Goal: Ask a question

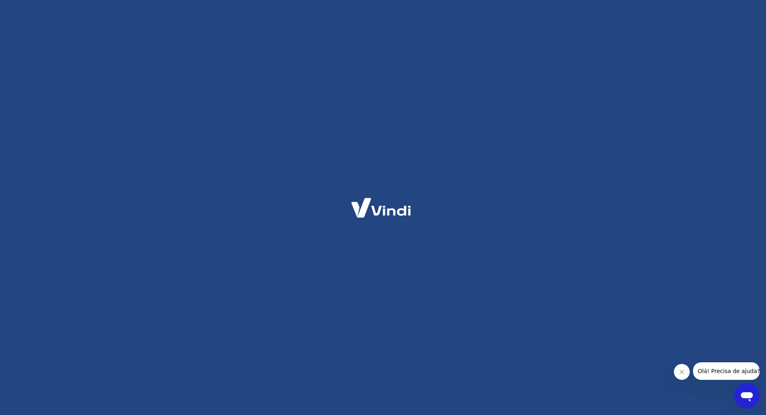
click at [743, 397] on icon "Abrir janela de mensagens" at bounding box center [747, 397] width 12 height 10
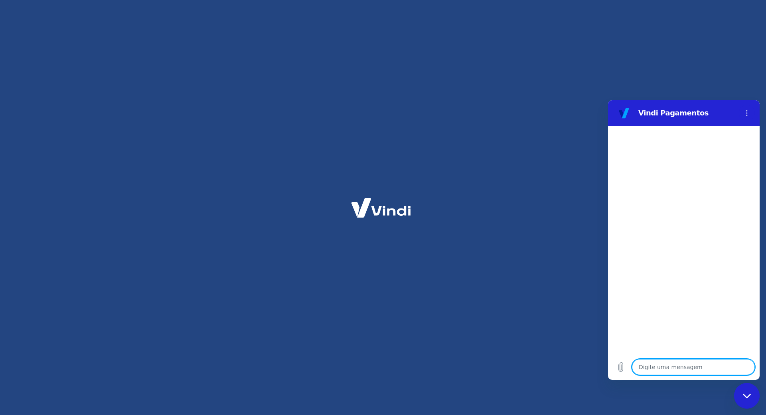
click at [674, 366] on textarea at bounding box center [693, 367] width 123 height 16
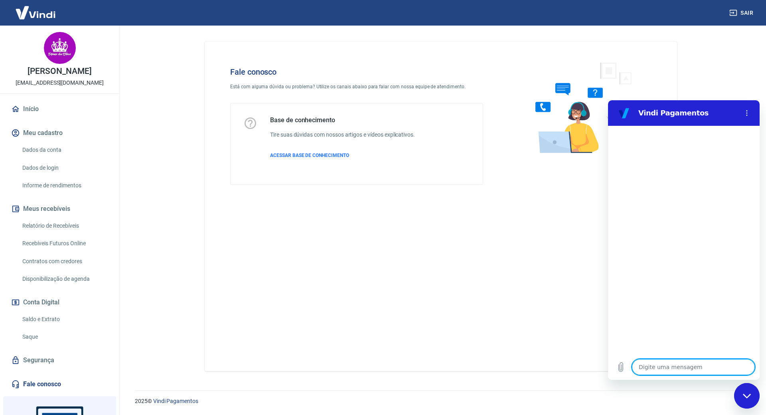
type textarea "x"
type textarea "a"
type textarea "x"
type textarea "at"
type textarea "x"
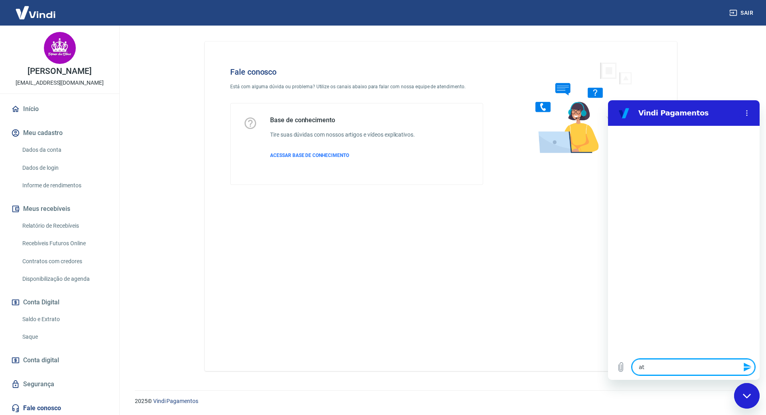
type textarea "ate"
type textarea "x"
type textarea "aten"
type textarea "x"
type textarea "atend"
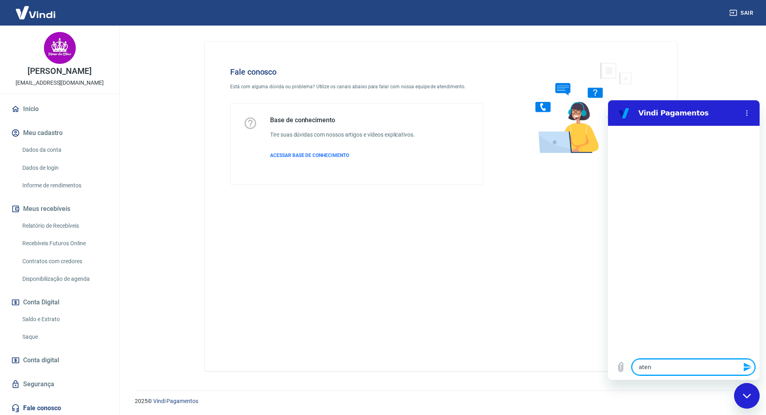
type textarea "x"
type textarea "atendi"
type textarea "x"
type textarea "atendim"
type textarea "x"
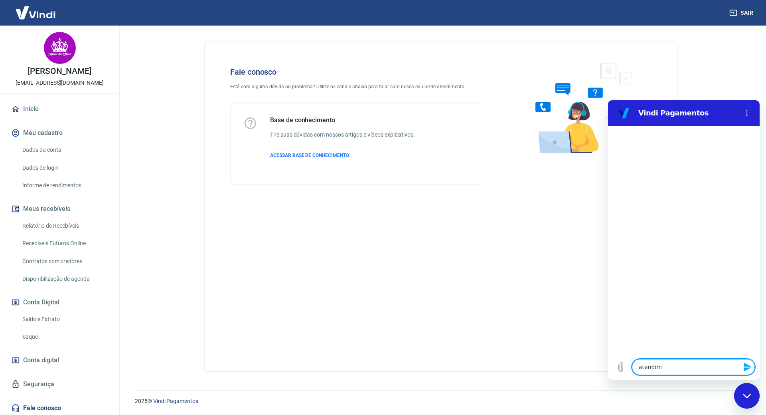
type textarea "atendime"
type textarea "x"
type textarea "atendimen"
type textarea "x"
type textarea "atendiment"
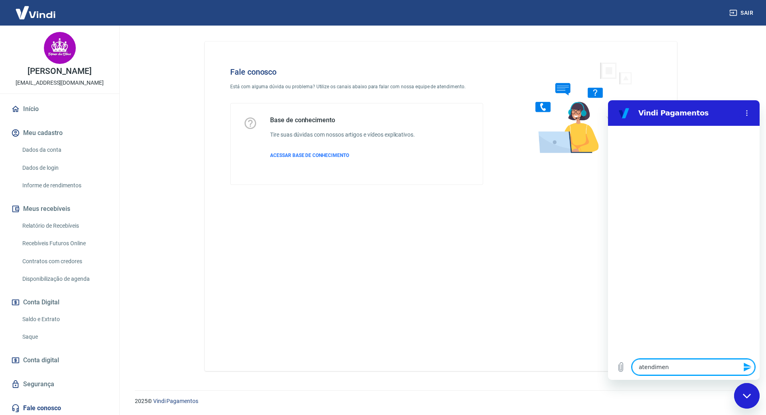
type textarea "x"
type textarea "atendimento"
type textarea "x"
type textarea "atendimento"
type textarea "x"
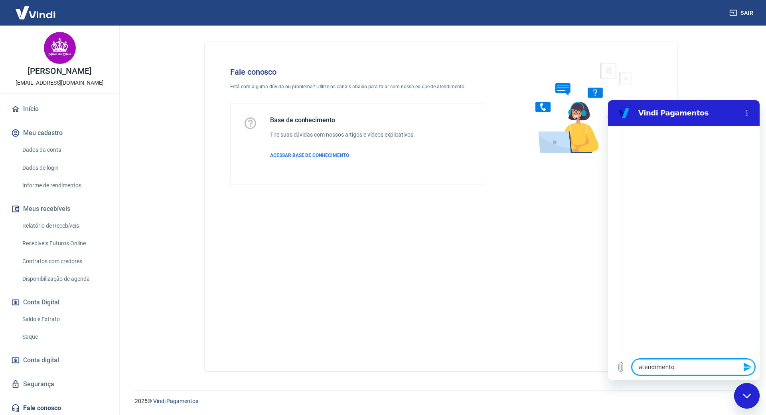
type textarea "atendimento h"
type textarea "x"
type textarea "atendimento hm"
type textarea "x"
type textarea "atendimento h"
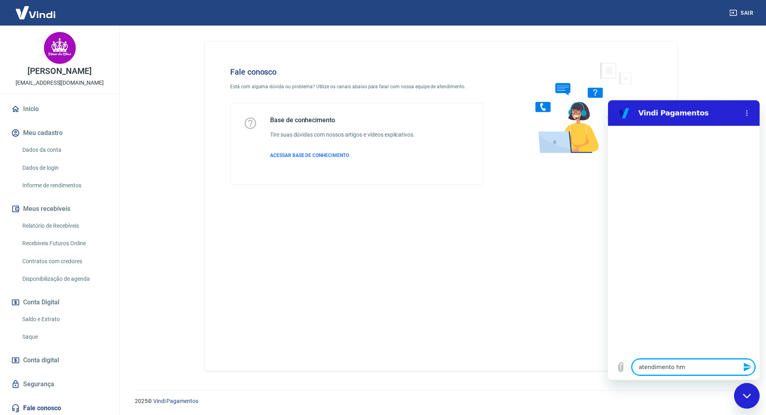
type textarea "x"
type textarea "atendimento hu"
type textarea "x"
type textarea "atendimento hum"
type textarea "x"
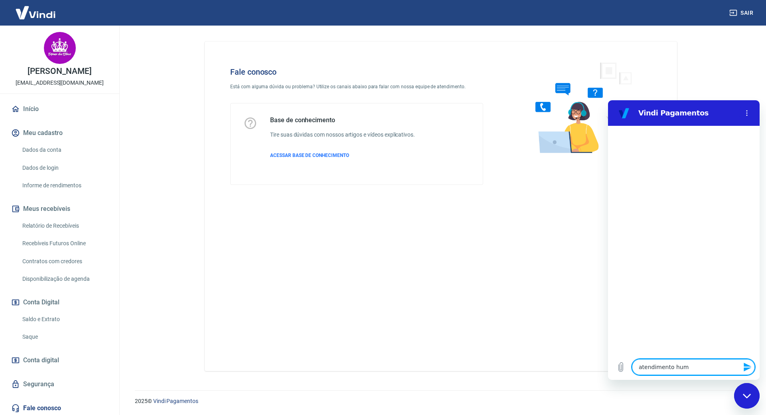
type textarea "atendimento huma"
type textarea "x"
type textarea "atendimento human"
type textarea "x"
type textarea "atendimento humano"
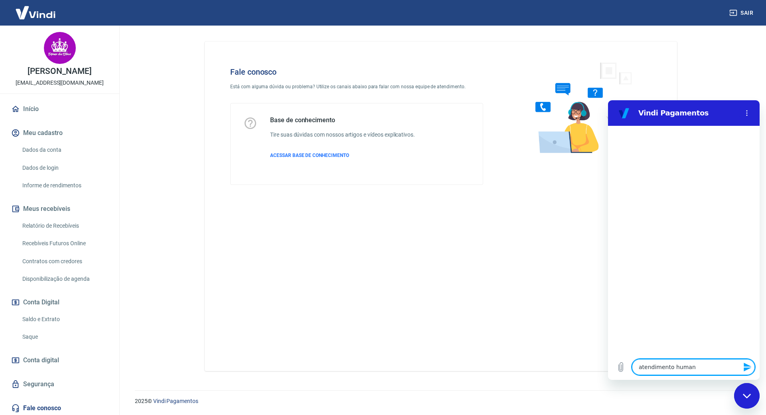
type textarea "x"
click at [660, 364] on textarea at bounding box center [693, 367] width 123 height 16
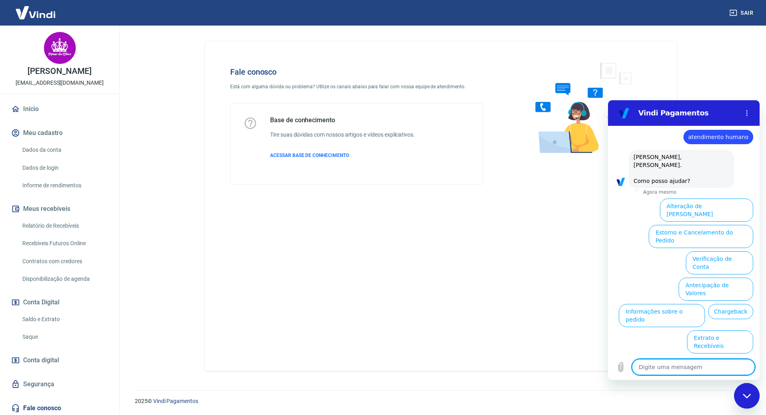
scroll to position [12, 0]
click at [737, 224] on button "Estorno e Cancelamento do Pedido" at bounding box center [701, 235] width 105 height 23
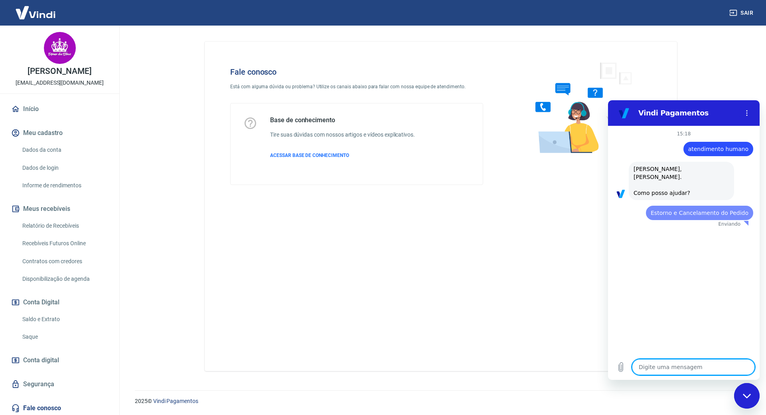
scroll to position [0, 0]
click at [688, 373] on textarea at bounding box center [693, 367] width 123 height 16
type textarea "x"
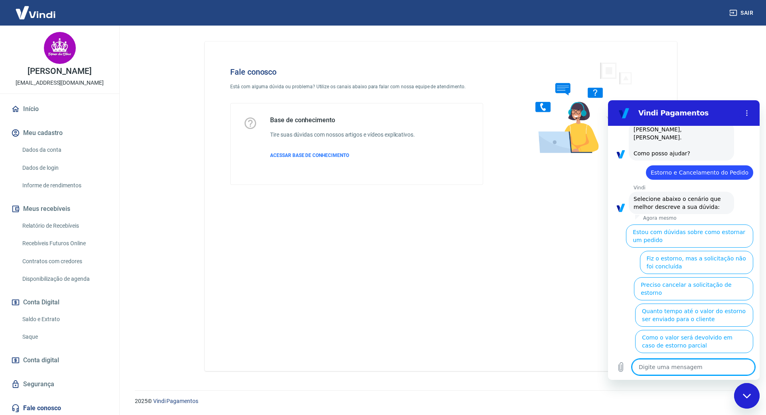
scroll to position [43, 0]
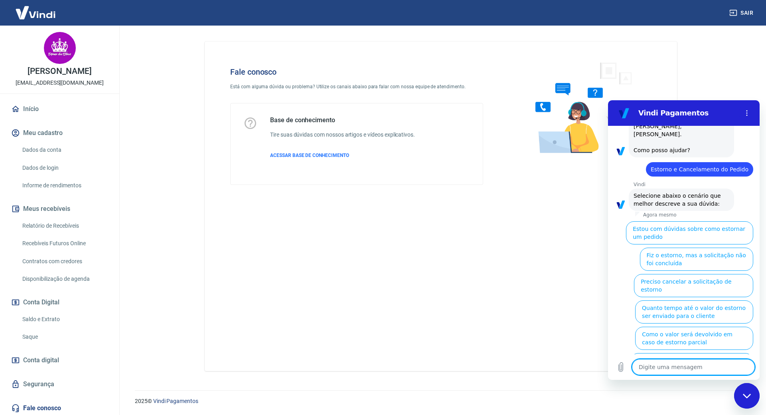
click at [679, 368] on textarea at bounding box center [693, 367] width 123 height 16
type textarea "a"
type textarea "x"
type textarea "at"
type textarea "x"
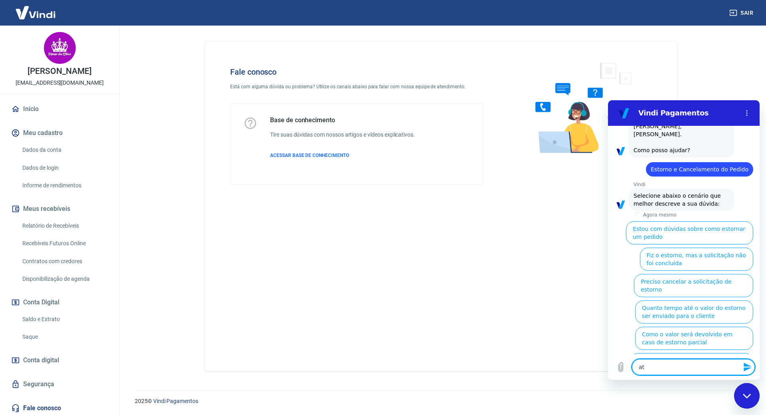
type textarea "ate"
type textarea "x"
type textarea "aten"
type textarea "x"
type textarea "atend"
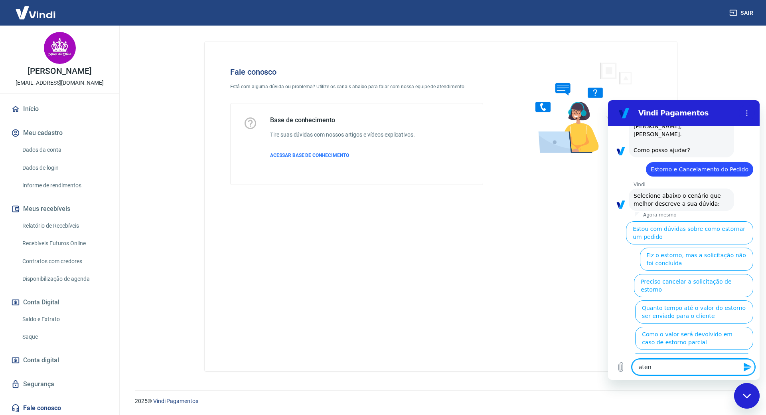
type textarea "x"
type textarea "atendi"
type textarea "x"
type textarea "atendim"
type textarea "x"
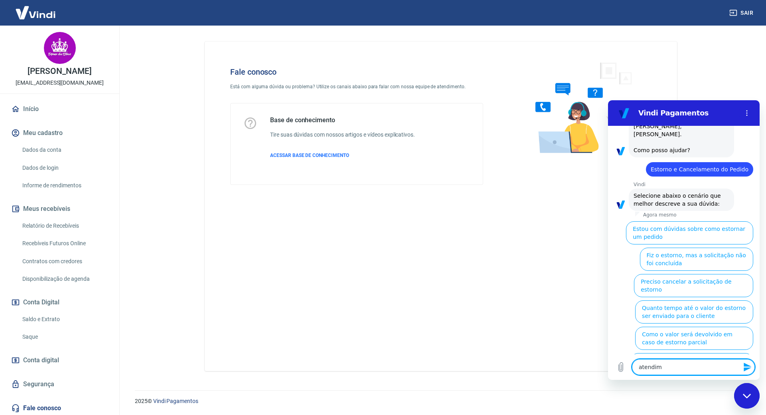
type textarea "atendime"
type textarea "x"
type textarea "atendimen"
type textarea "x"
type textarea "atendiment"
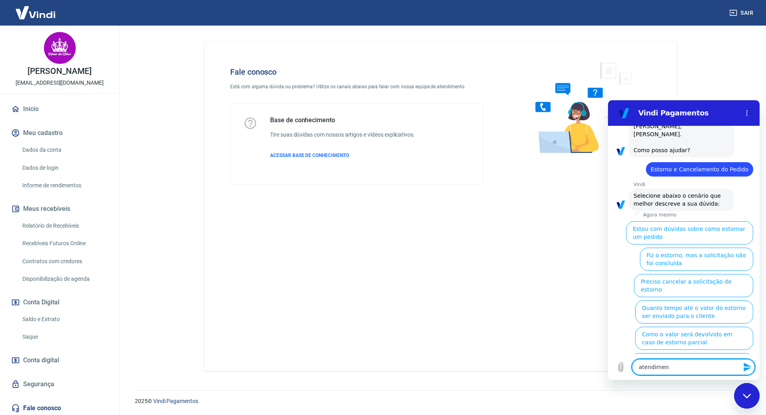
type textarea "x"
type textarea "atendimento"
type textarea "x"
type textarea "atendimento"
type textarea "x"
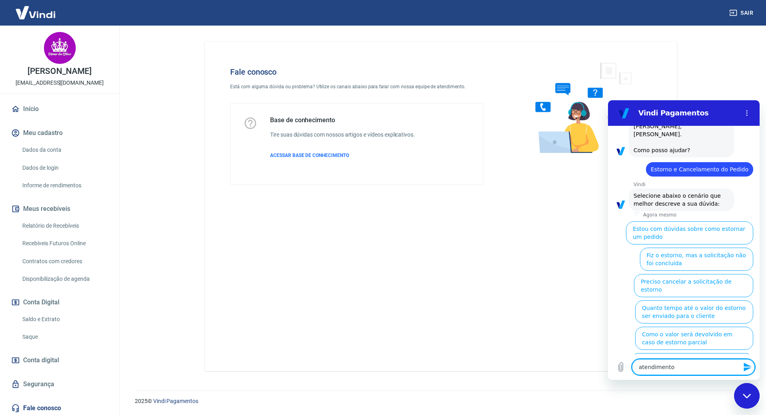
type textarea "atendimento h"
type textarea "x"
type textarea "atendimento hu"
type textarea "x"
type textarea "atendimento hum"
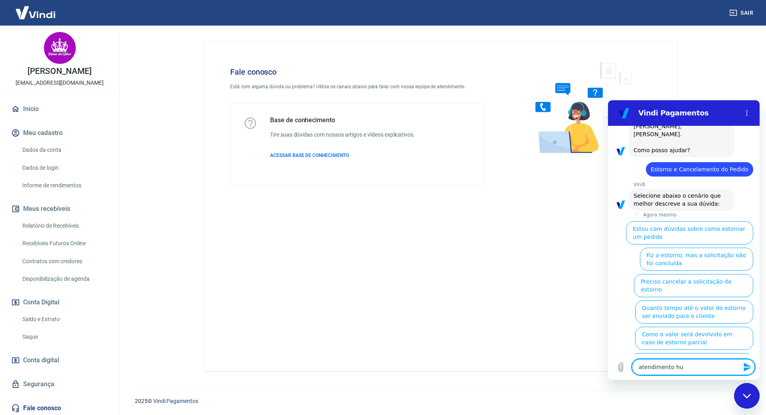
type textarea "x"
type textarea "atendimento huma"
type textarea "x"
type textarea "atendimento human"
type textarea "x"
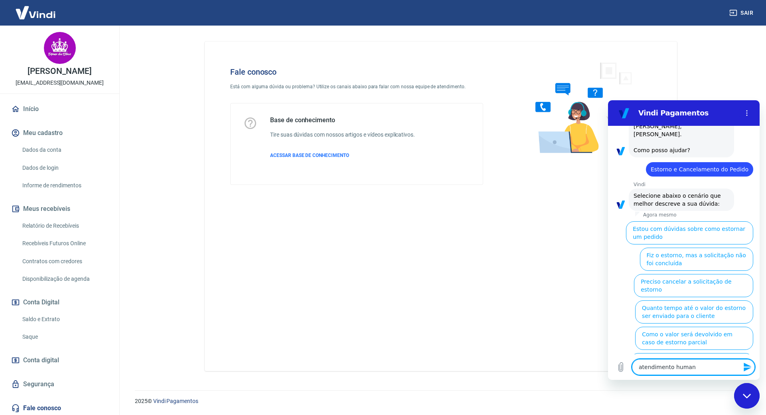
type textarea "atendimento humano"
type textarea "x"
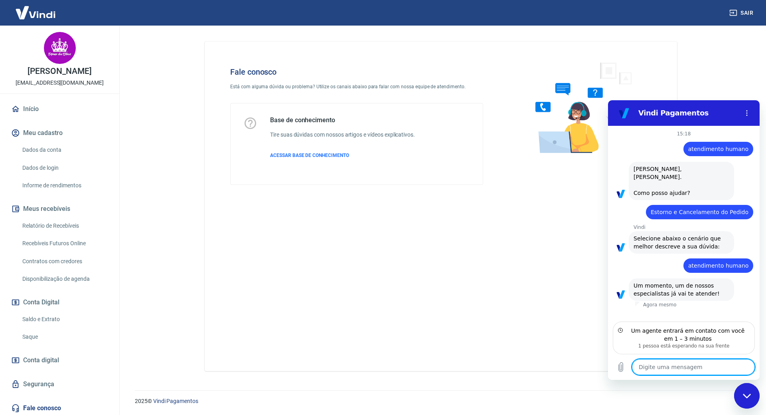
drag, startPoint x: 688, startPoint y: 369, endPoint x: 694, endPoint y: 365, distance: 7.2
click at [688, 369] on textarea at bounding box center [693, 367] width 123 height 16
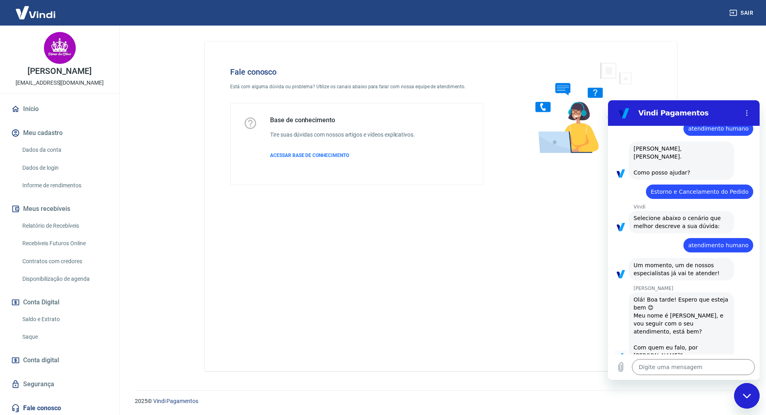
scroll to position [22, 0]
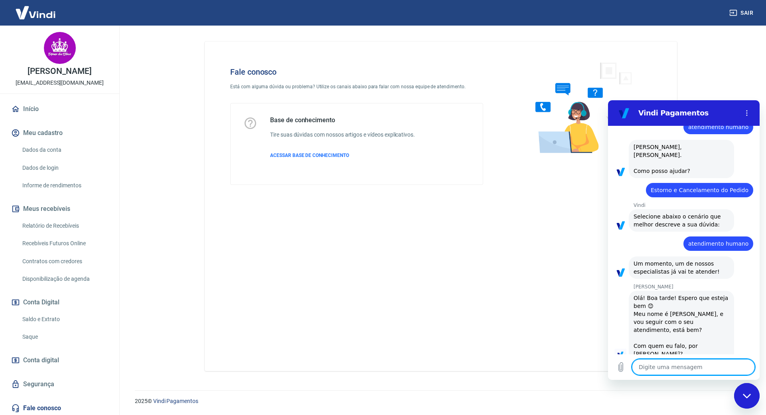
type textarea "x"
drag, startPoint x: 695, startPoint y: 357, endPoint x: 700, endPoint y: 354, distance: 6.1
click at [695, 356] on div "Digite uma mensagem x" at bounding box center [684, 367] width 152 height 26
click at [700, 370] on div at bounding box center [684, 370] width 152 height 0
click at [682, 363] on textarea at bounding box center [693, 367] width 123 height 16
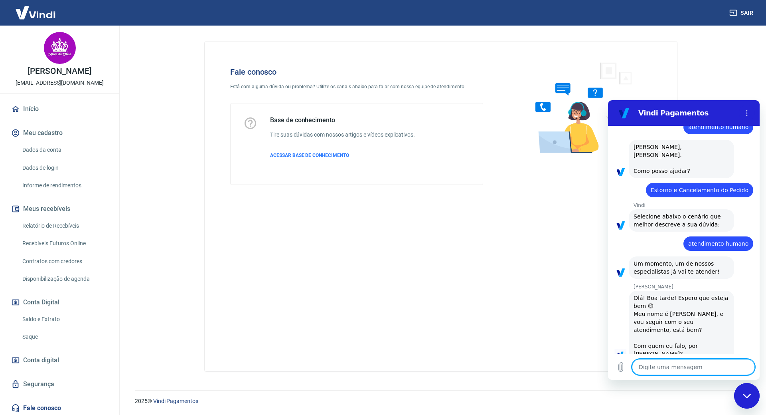
type textarea "O"
type textarea "x"
type textarea "Ol"
type textarea "x"
type textarea "Ol'"
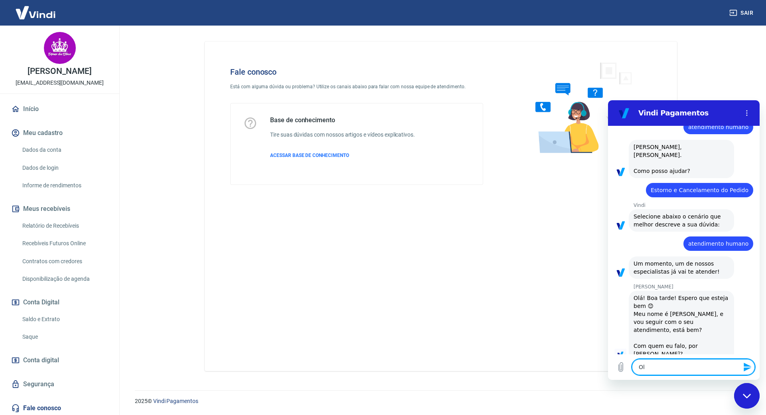
type textarea "x"
type textarea "Olá"
type textarea "x"
type textarea "Olá"
type textarea "x"
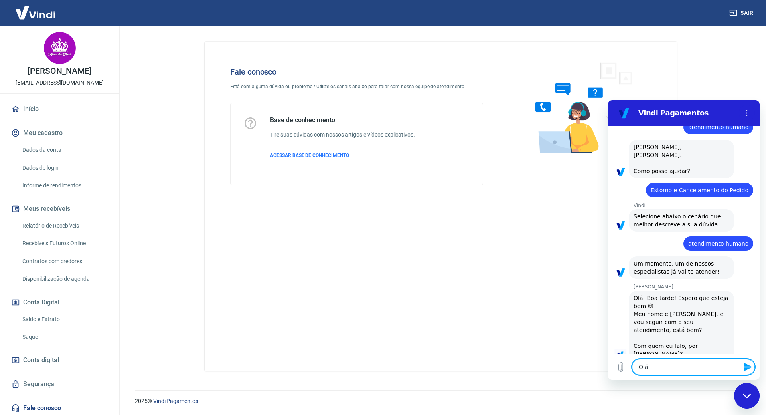
type textarea "Olá µ"
type textarea "x"
type textarea "Olá µa"
type textarea "x"
type textarea "Olá µar"
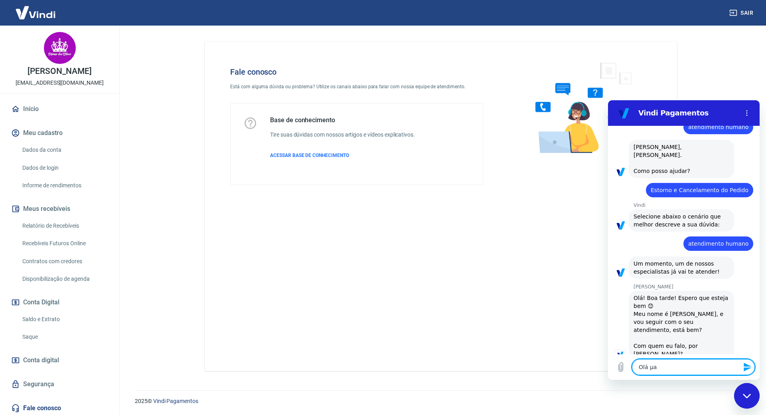
type textarea "x"
type textarea "Olá µarc"
type textarea "x"
type textarea "Olá µar"
type textarea "x"
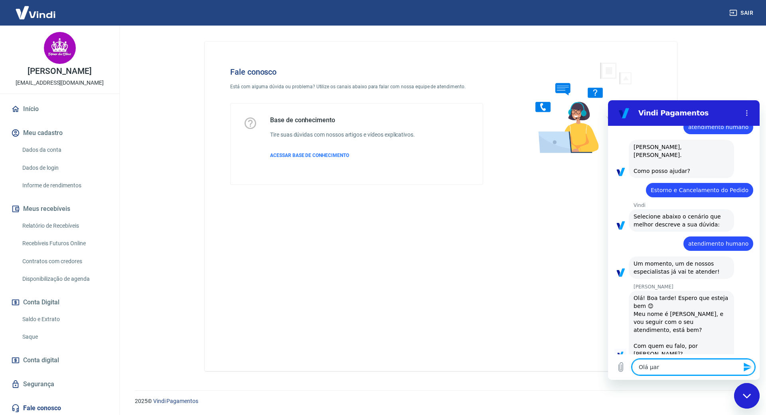
type textarea "Olá µa"
type textarea "x"
type textarea "Olá µ"
type textarea "x"
type textarea "Olá"
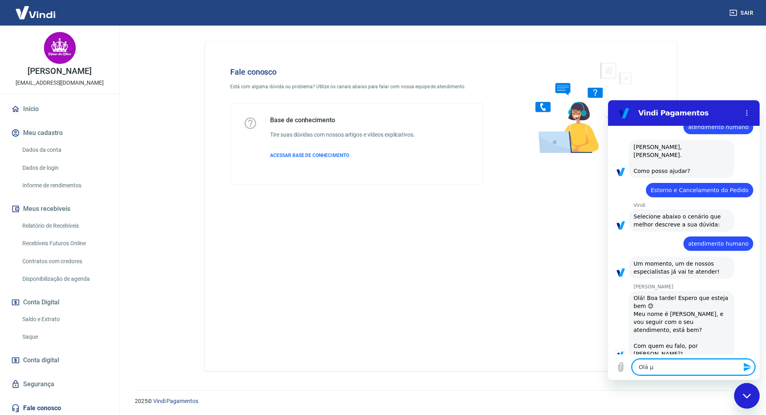
type textarea "x"
type textarea "Olá M"
type textarea "x"
type textarea "Olá Ma"
type textarea "x"
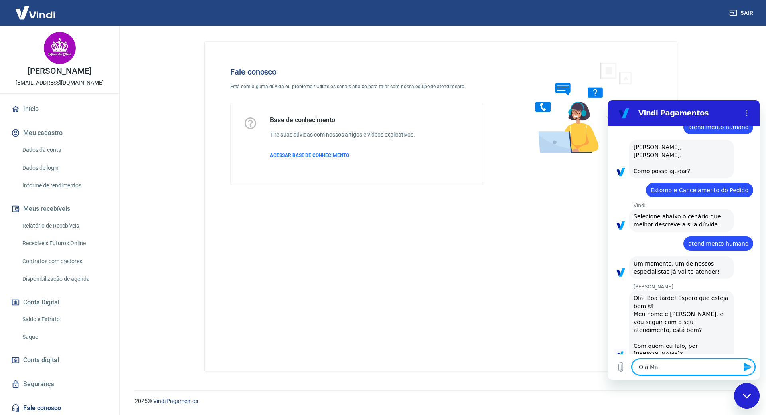
type textarea "Olá Mar"
type textarea "x"
type textarea "[PERSON_NAME]"
type textarea "x"
type textarea "[PERSON_NAME]"
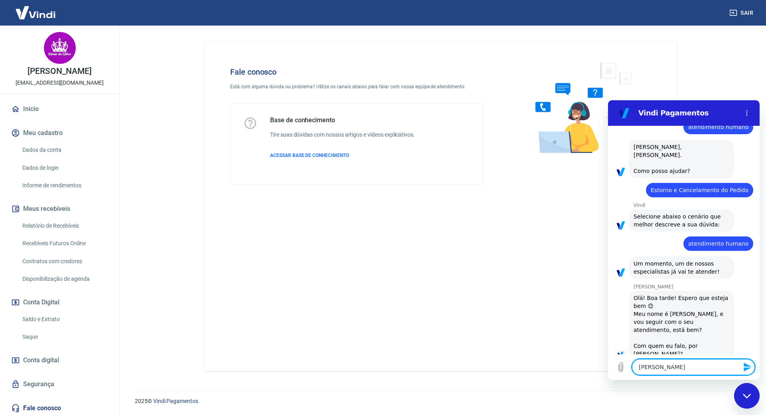
type textarea "x"
type textarea "[PERSON_NAME]"
type textarea "x"
type textarea "[PERSON_NAME]"
type textarea "x"
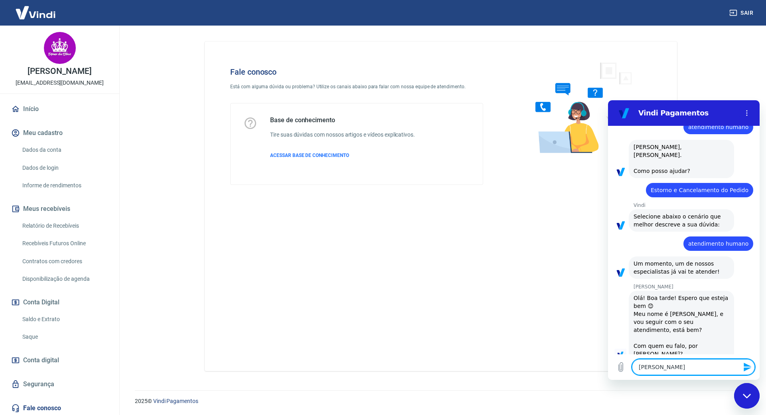
type textarea "[PERSON_NAME],"
type textarea "x"
type textarea "[PERSON_NAME],"
type textarea "x"
type textarea "[PERSON_NAME], t"
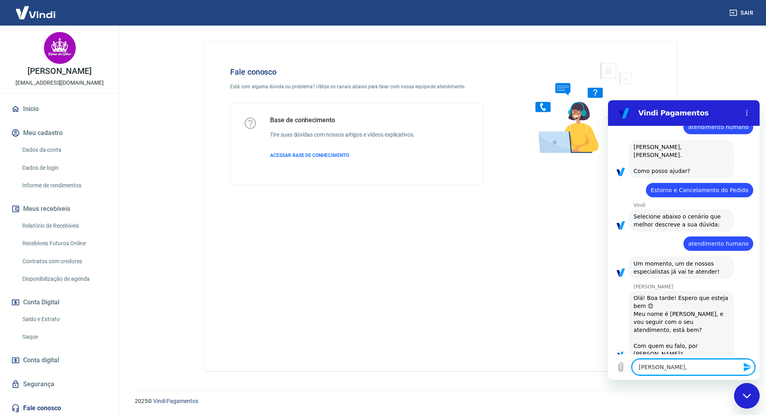
type textarea "x"
type textarea "[PERSON_NAME], tu"
type textarea "x"
type textarea "[PERSON_NAME], tud"
type textarea "x"
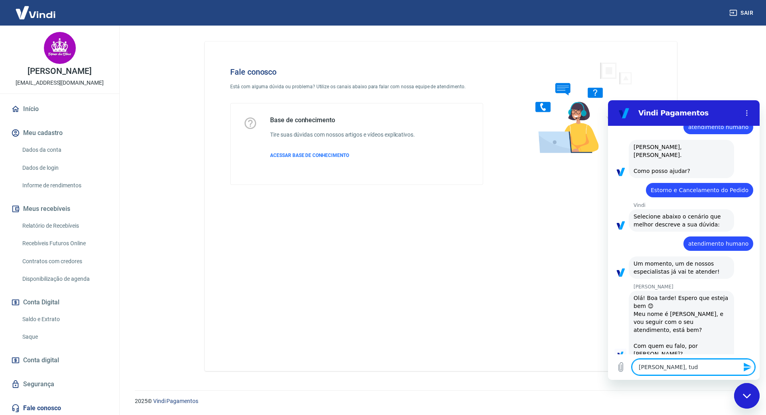
type textarea "[PERSON_NAME], tudo"
type textarea "x"
type textarea "[PERSON_NAME], tudo"
type textarea "x"
type textarea "[PERSON_NAME], tudo b"
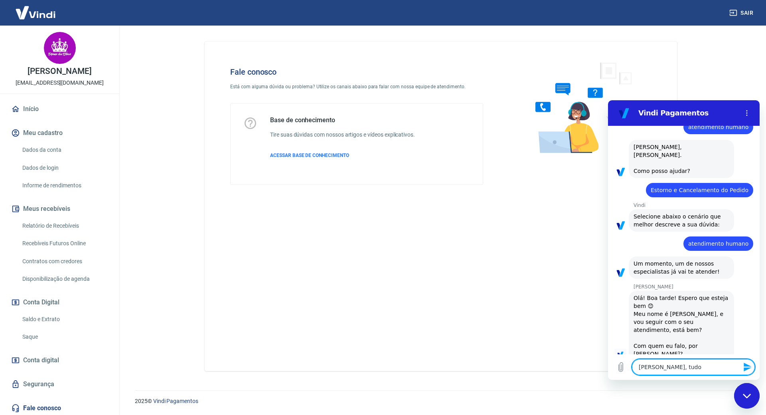
type textarea "x"
type textarea "[PERSON_NAME], tudo be"
type textarea "x"
type textarea "[PERSON_NAME], tudo bem"
type textarea "x"
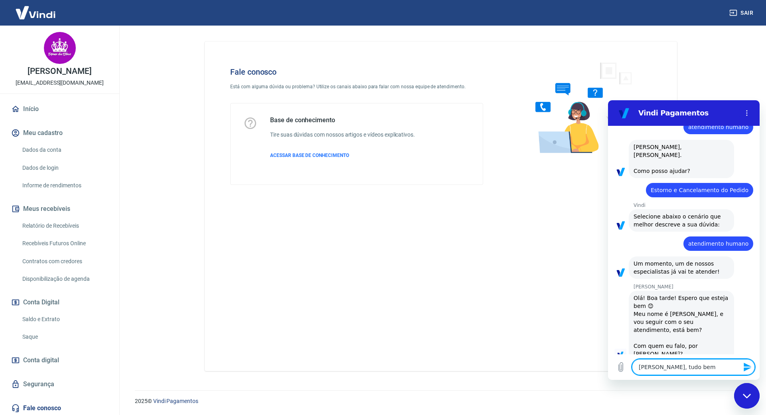
type textarea "[PERSON_NAME], tudo bem?"
type textarea "x"
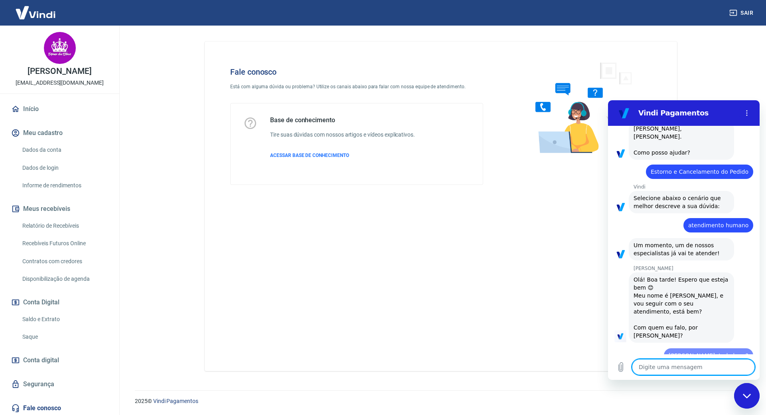
type textarea "J"
type textarea "x"
type textarea "Jo"
type textarea "x"
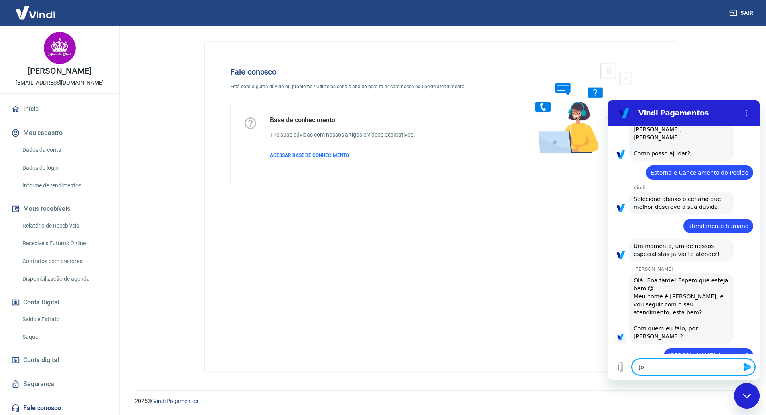
scroll to position [41, 0]
type textarea "J"
type textarea "x"
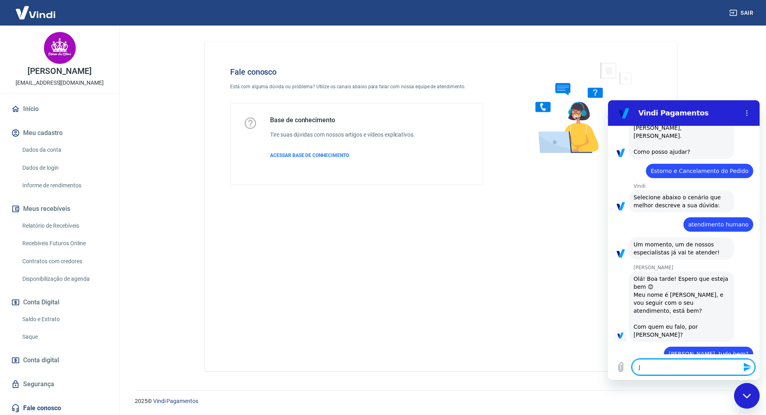
type textarea "x"
type textarea "M"
type textarea "x"
type textarea "Me"
type textarea "x"
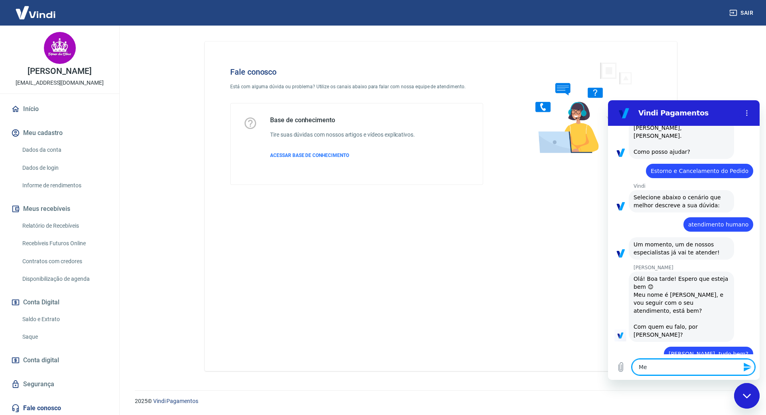
type textarea "Me"
type textarea "x"
type textarea "Me c"
type textarea "x"
type textarea "Me ch"
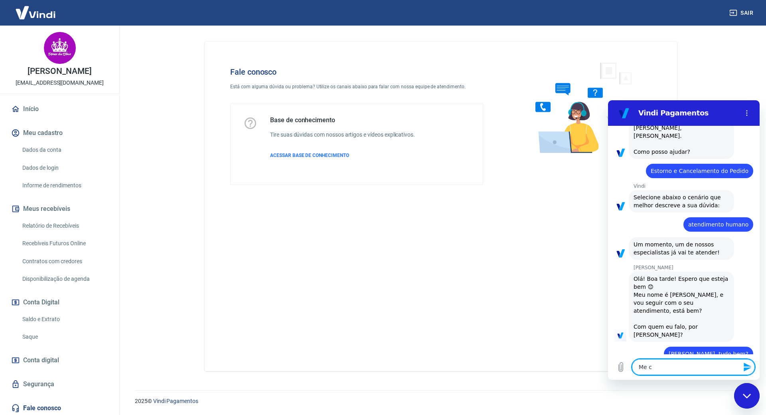
type textarea "x"
type textarea "Me cha"
type textarea "x"
type textarea "Me cham"
type textarea "x"
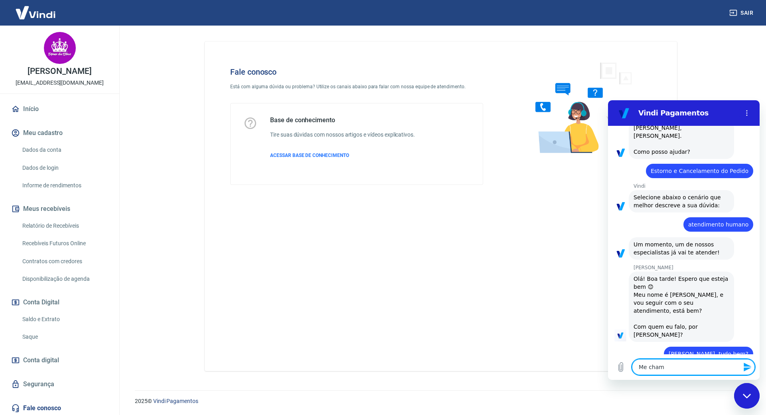
type textarea "Me chamo"
type textarea "x"
type textarea "Me chamo"
type textarea "x"
type textarea "Me chamo J"
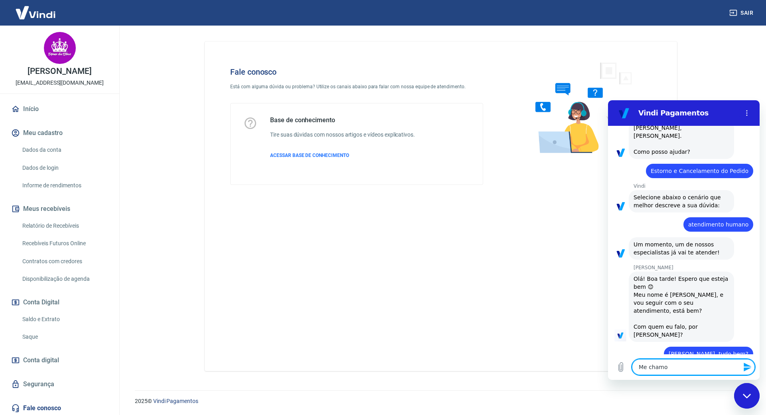
type textarea "x"
type textarea "Me chamo Jo"
type textarea "x"
type textarea "Me chamo Jo˜"
type textarea "x"
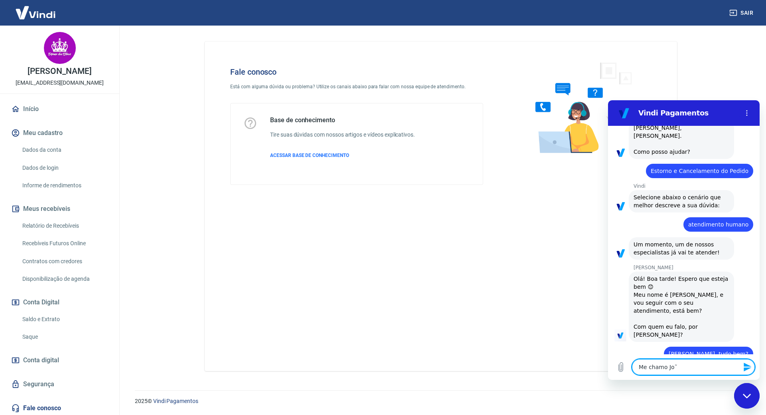
type textarea "Me chamo Joã"
type textarea "x"
type textarea "Me chamo João"
type textarea "x"
type textarea "Me chamo João"
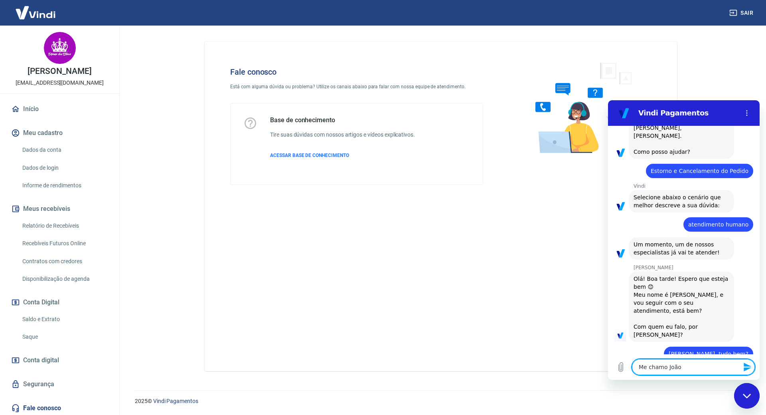
type textarea "x"
type textarea "Me chamo [PERSON_NAME]"
type textarea "x"
type textarea "Me chamo [PERSON_NAME]"
type textarea "x"
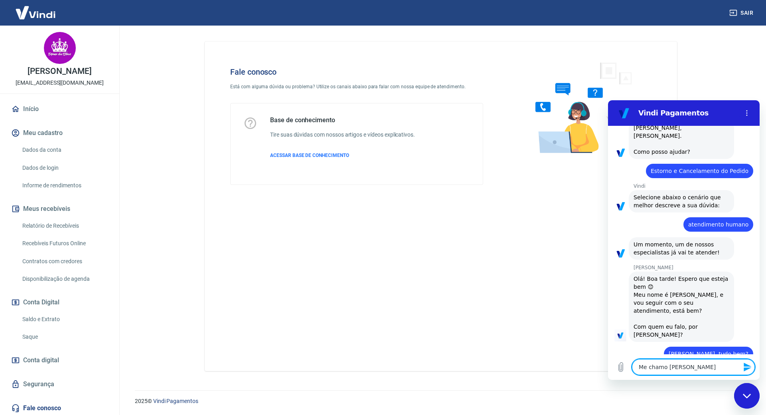
type textarea "Me chamo [PERSON_NAME]"
type textarea "x"
type textarea "Me chamo [PERSON_NAME]"
type textarea "x"
type textarea "Me chamo [PERSON_NAME]"
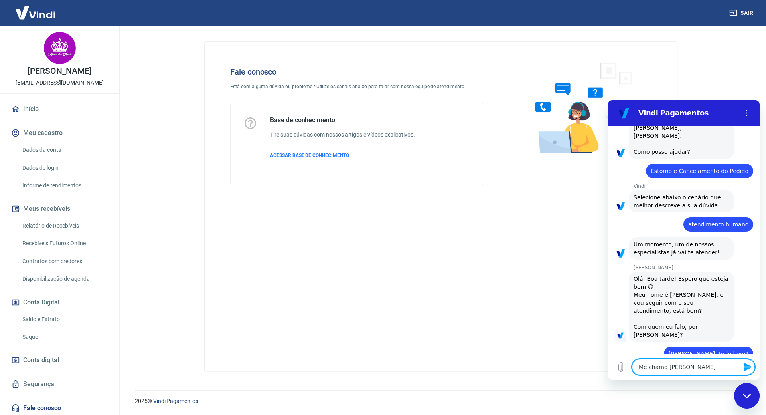
type textarea "x"
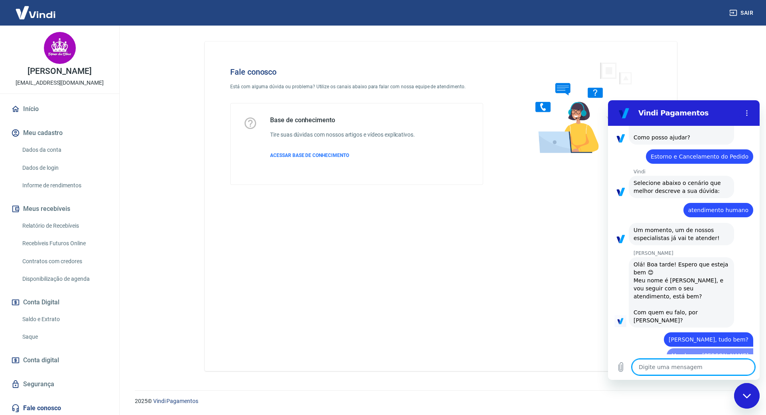
type textarea "x"
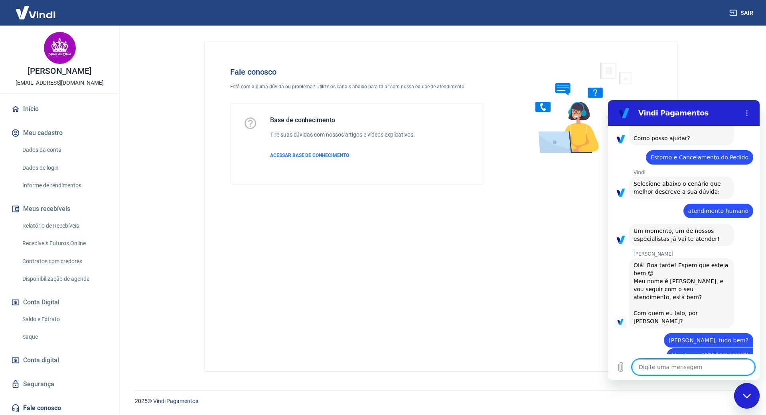
scroll to position [56, 0]
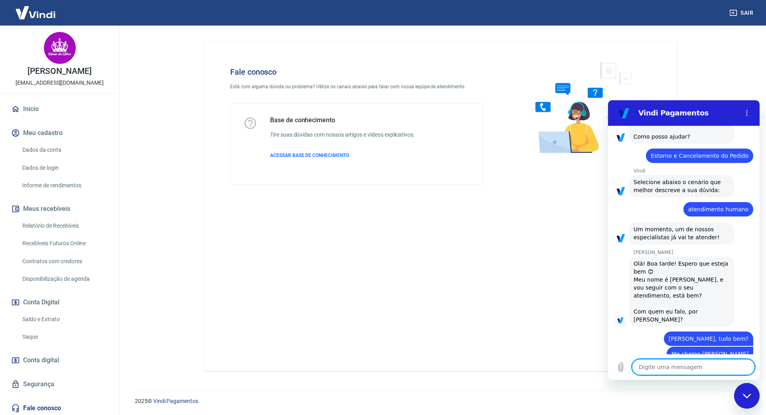
type textarea "M"
type textarea "x"
type textarea "Ma"
type textarea "x"
type textarea "Mas"
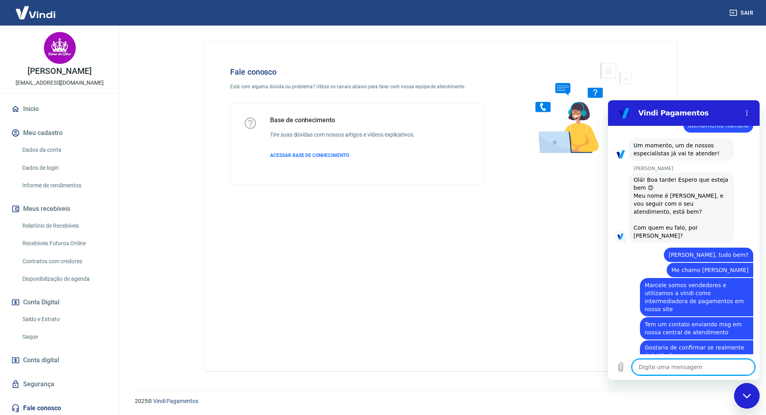
scroll to position [142, 0]
click at [628, 365] on button "Carregar arquivo" at bounding box center [621, 367] width 16 height 16
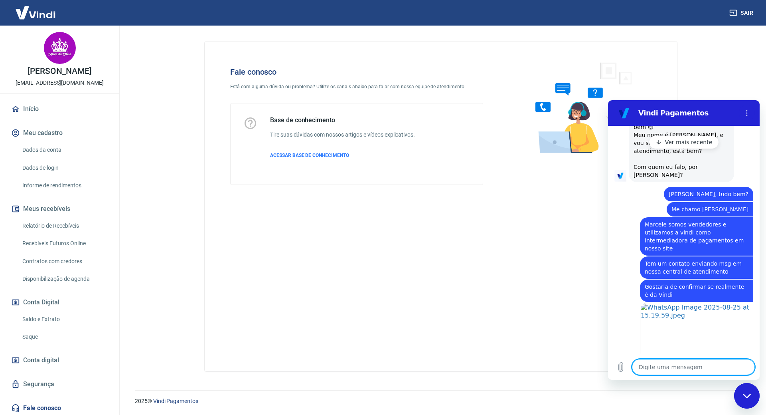
scroll to position [235, 0]
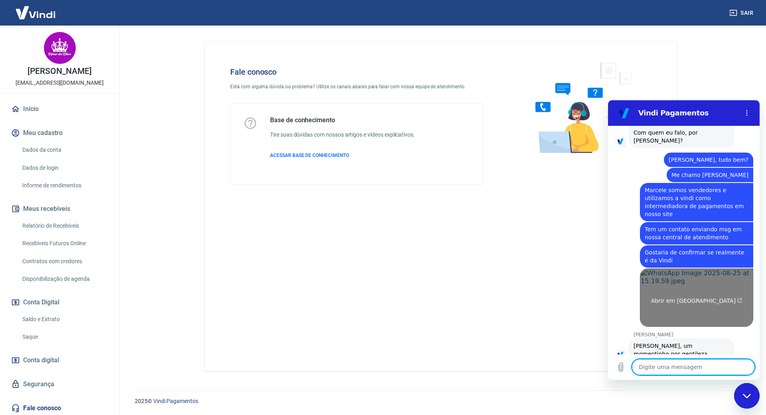
click at [686, 268] on link "Abrir em [GEOGRAPHIC_DATA]" at bounding box center [696, 297] width 113 height 58
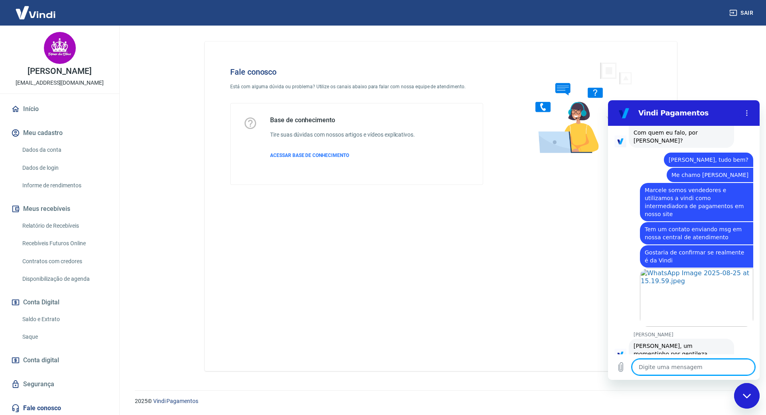
click at [671, 372] on textarea at bounding box center [693, 367] width 123 height 16
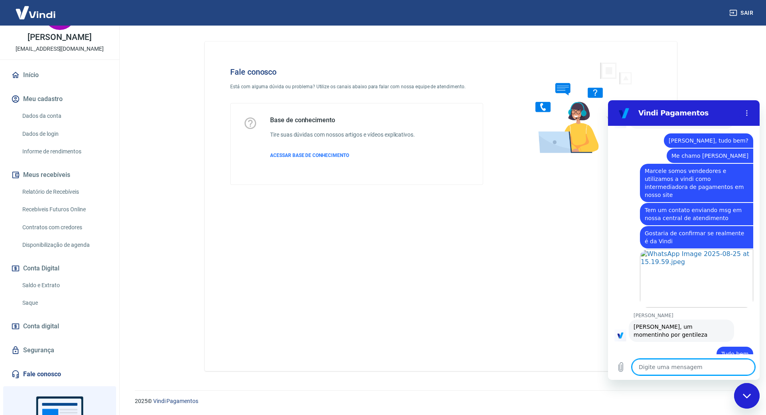
scroll to position [0, 0]
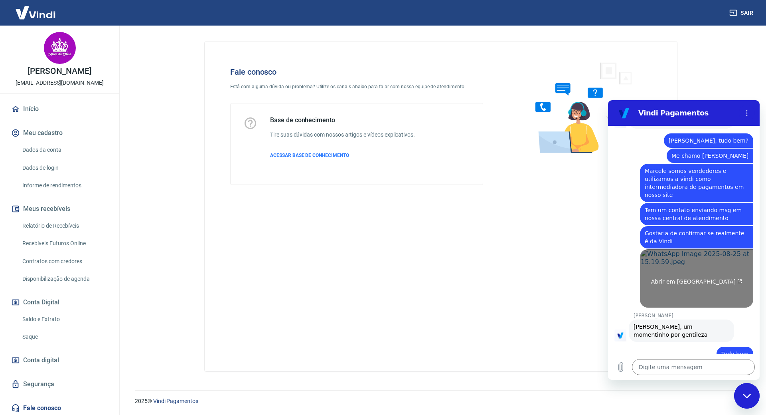
drag, startPoint x: 737, startPoint y: 285, endPoint x: 727, endPoint y: 316, distance: 33.3
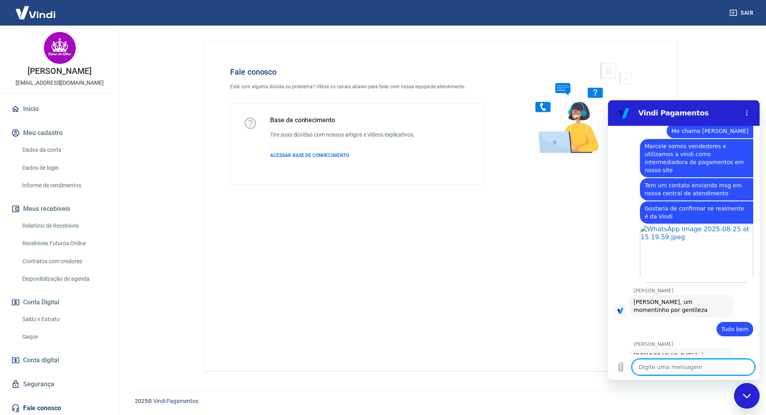
scroll to position [281, 0]
click at [672, 361] on textarea at bounding box center [693, 367] width 123 height 16
click at [694, 362] on textarea at bounding box center [693, 367] width 123 height 16
click at [692, 361] on textarea at bounding box center [693, 367] width 123 height 16
click at [662, 364] on textarea at bounding box center [693, 367] width 123 height 16
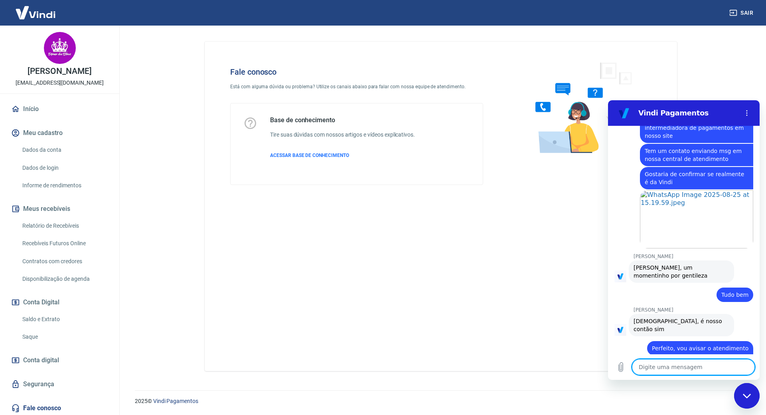
scroll to position [315, 0]
click at [693, 365] on textarea at bounding box center [693, 367] width 123 height 16
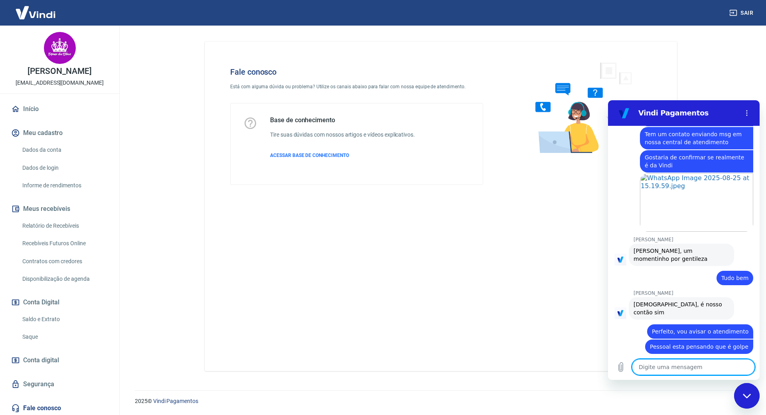
click at [710, 368] on textarea at bounding box center [693, 367] width 123 height 16
click at [728, 366] on textarea at bounding box center [693, 367] width 123 height 16
click at [731, 366] on textarea at bounding box center [693, 367] width 123 height 16
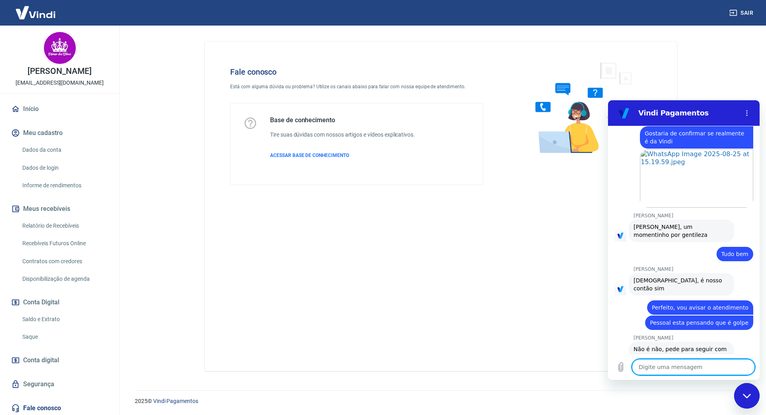
scroll to position [353, 0]
click at [670, 369] on textarea at bounding box center [693, 367] width 123 height 16
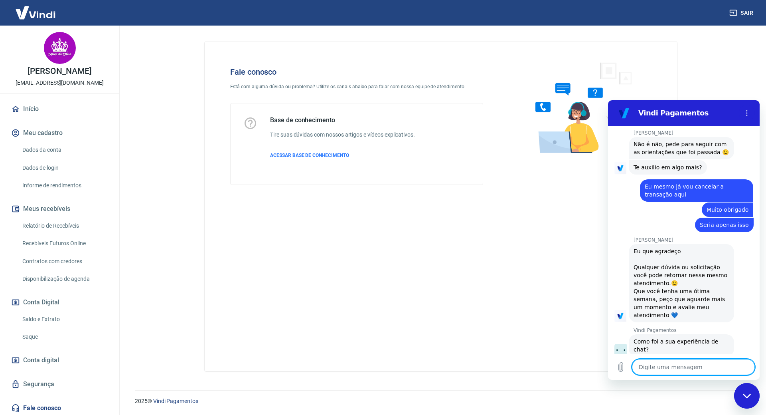
scroll to position [565, 0]
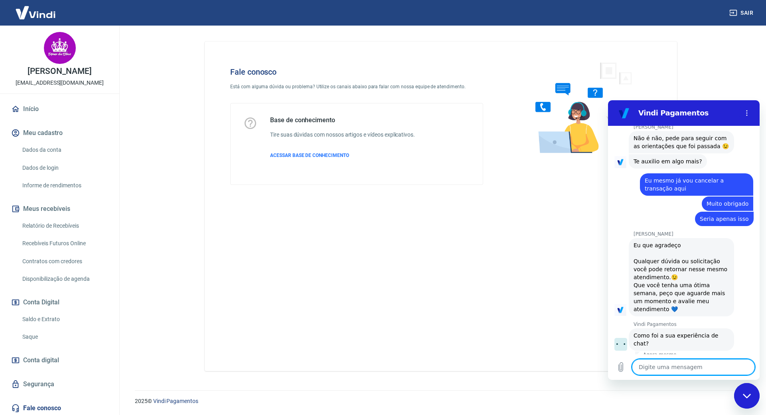
click at [694, 361] on button "Boa 👍" at bounding box center [700, 372] width 31 height 23
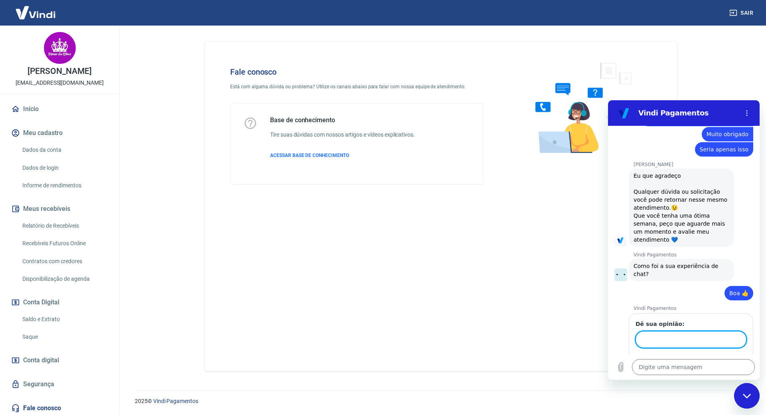
scroll to position [633, 0]
click at [728, 331] on form "Dê sua opinião: Boa 1 de 1 Enviar" at bounding box center [691, 345] width 111 height 50
click at [730, 358] on span "Enviar" at bounding box center [731, 363] width 18 height 10
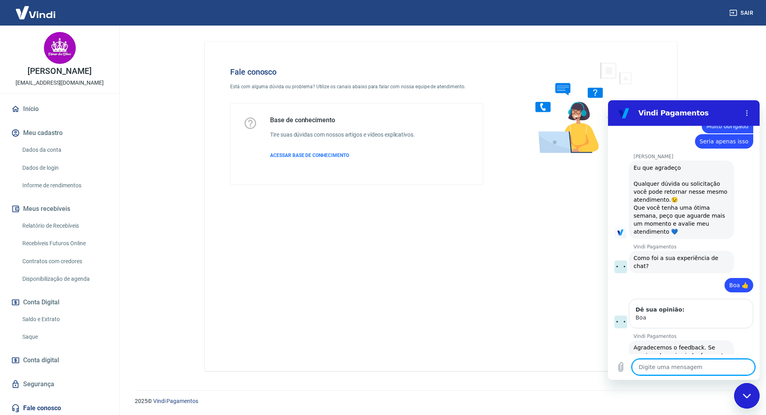
scroll to position [644, 0]
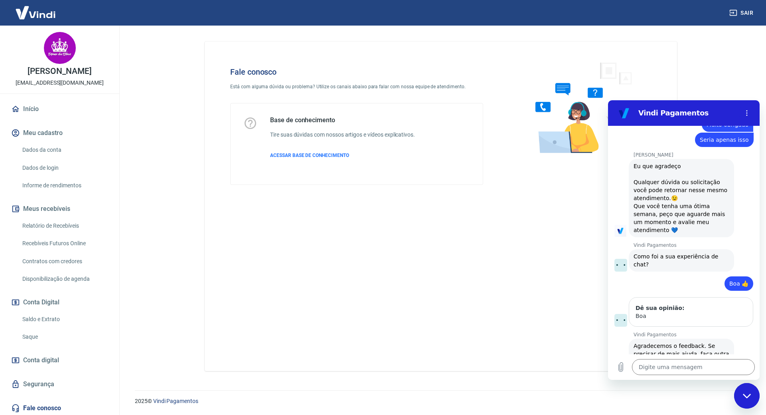
drag, startPoint x: 747, startPoint y: 390, endPoint x: 1420, endPoint y: 730, distance: 753.9
click at [747, 390] on div "Fechar janela de mensagens" at bounding box center [747, 396] width 24 height 24
